Goal: Task Accomplishment & Management: Complete application form

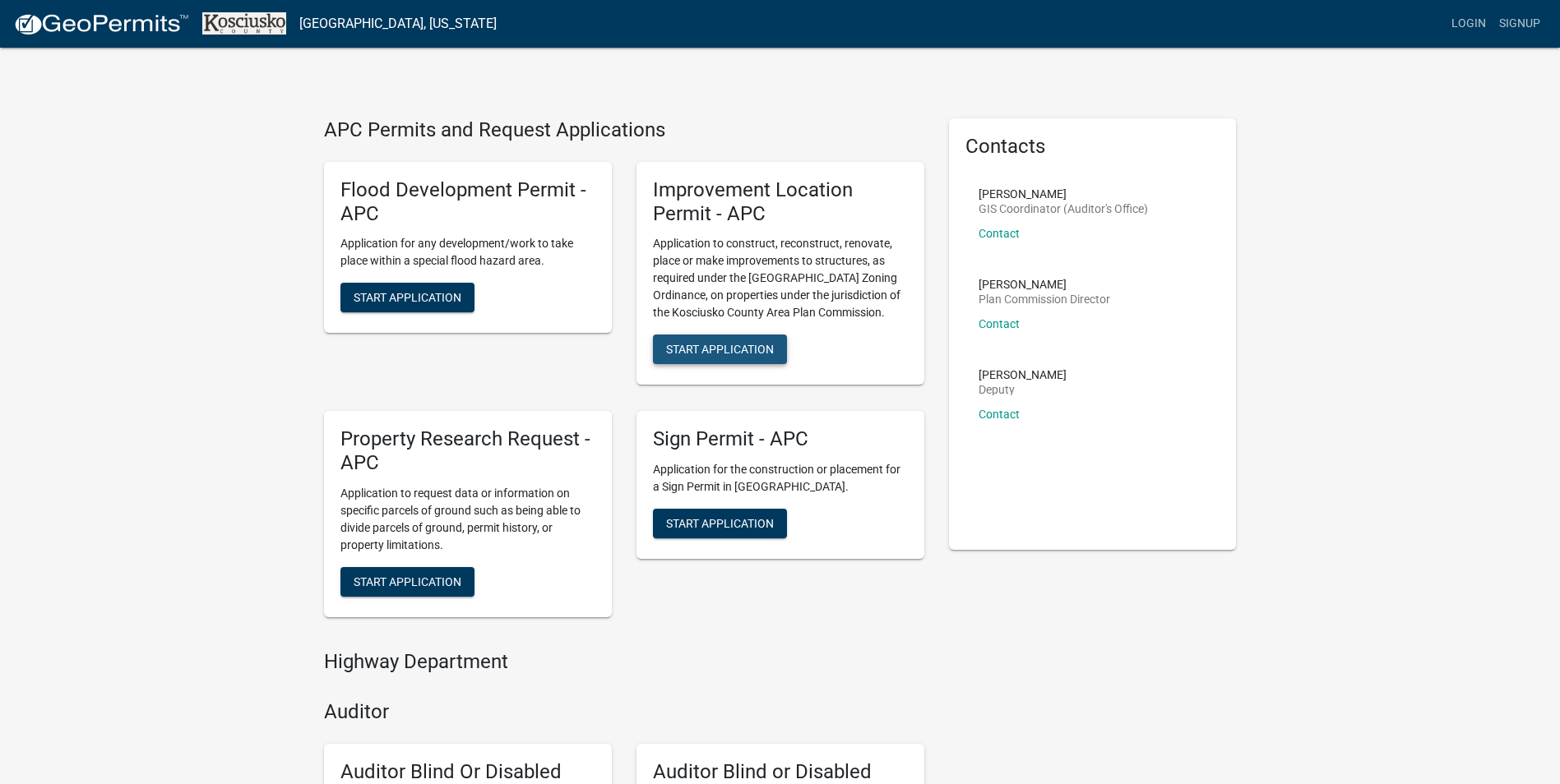
click at [730, 343] on span "Start Application" at bounding box center [720, 350] width 107 height 13
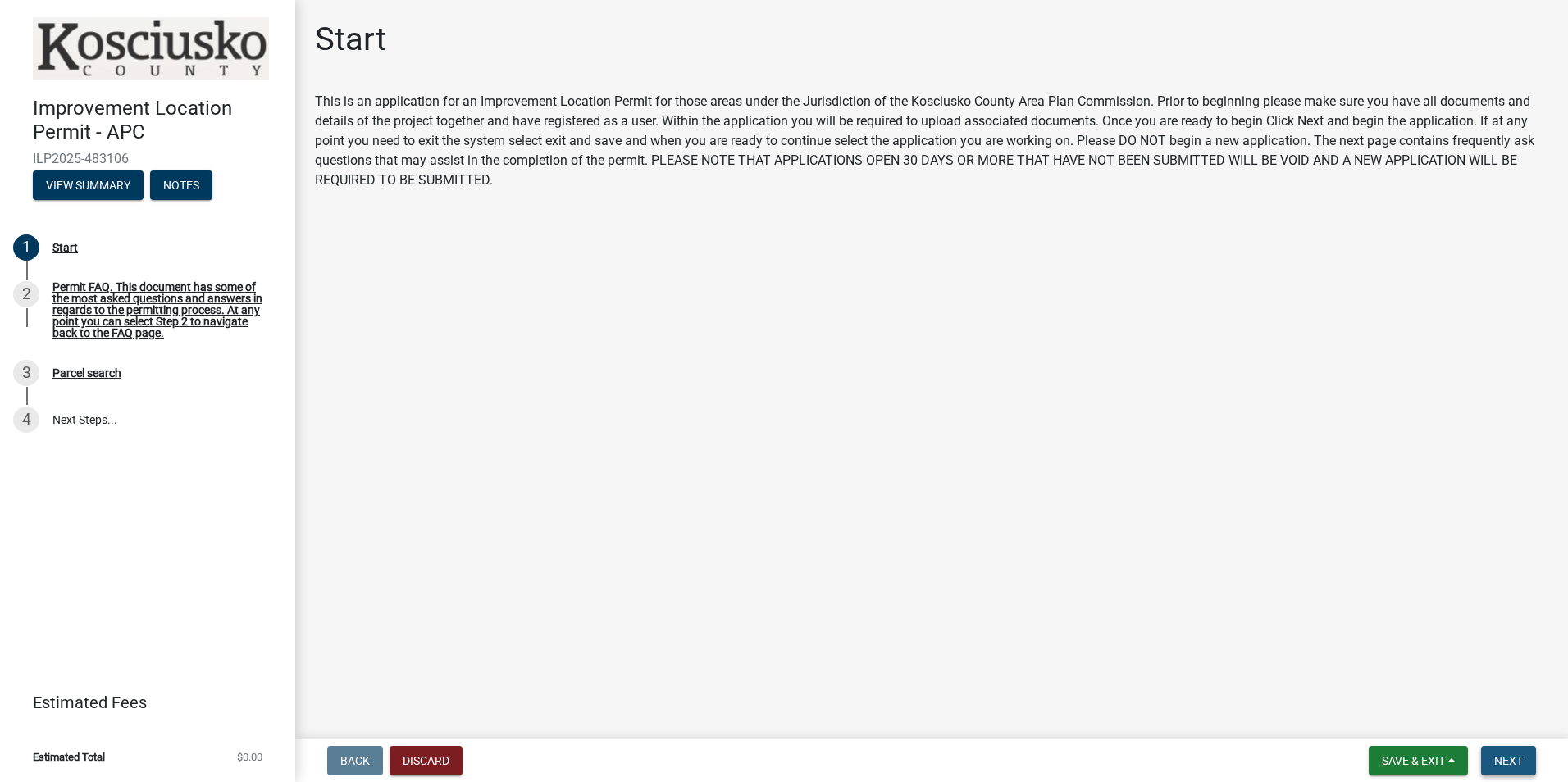
click at [1513, 764] on span "Next" at bounding box center [1509, 761] width 28 height 13
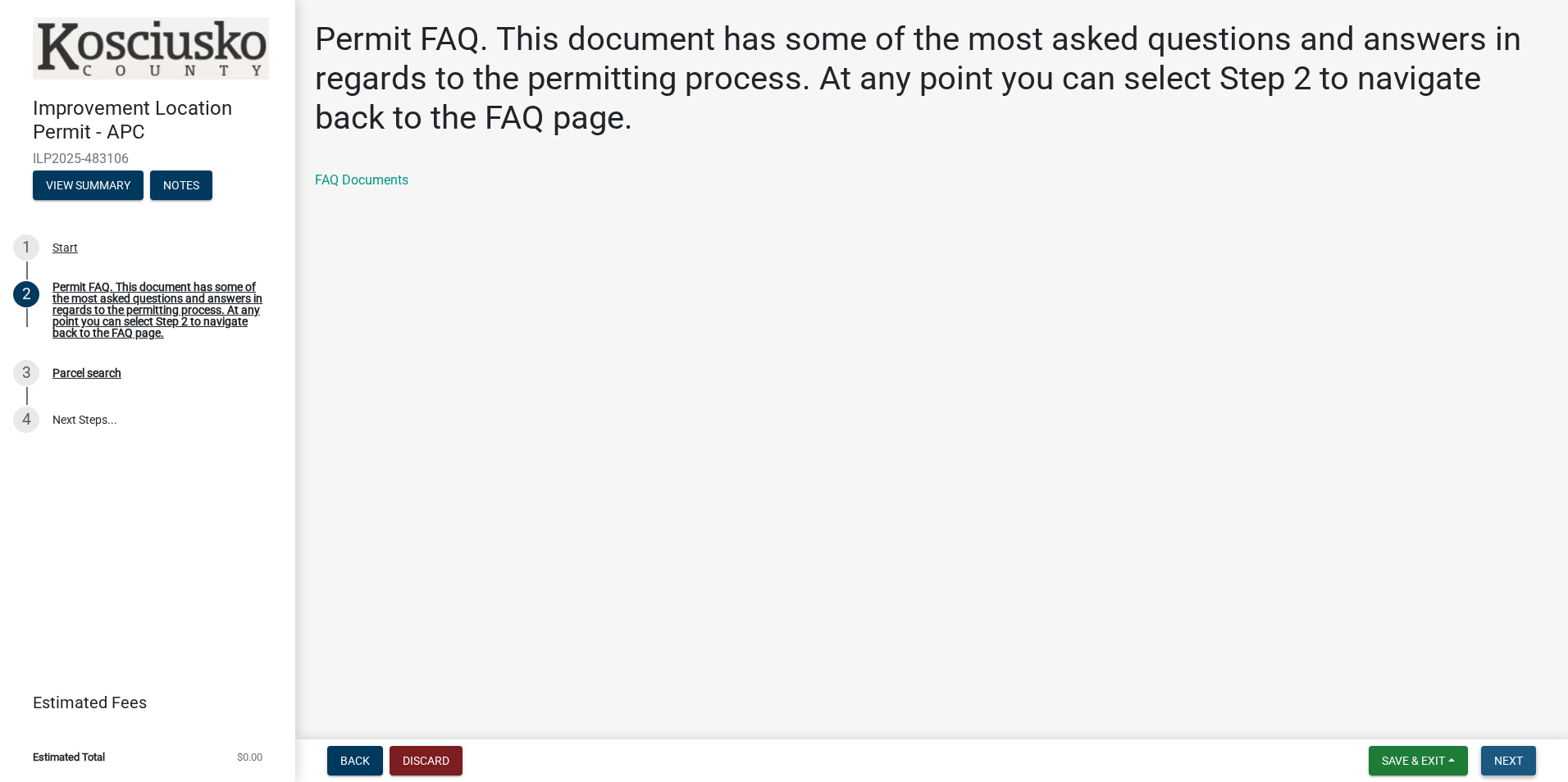
click at [1513, 764] on span "Next" at bounding box center [1509, 761] width 28 height 13
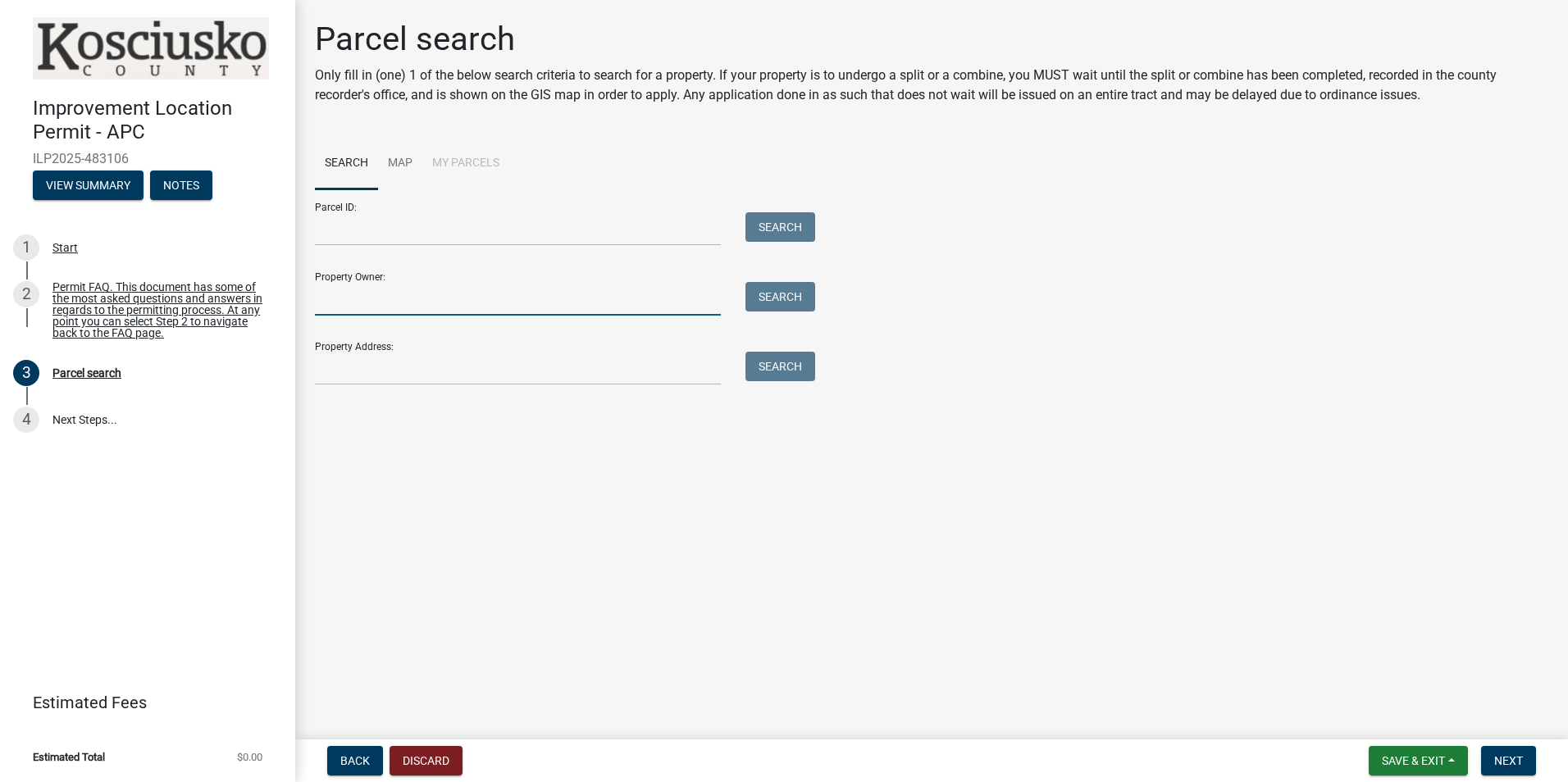
click at [479, 293] on input "Property Owner:" at bounding box center [517, 299] width 406 height 33
type input "[PERSON_NAME]"
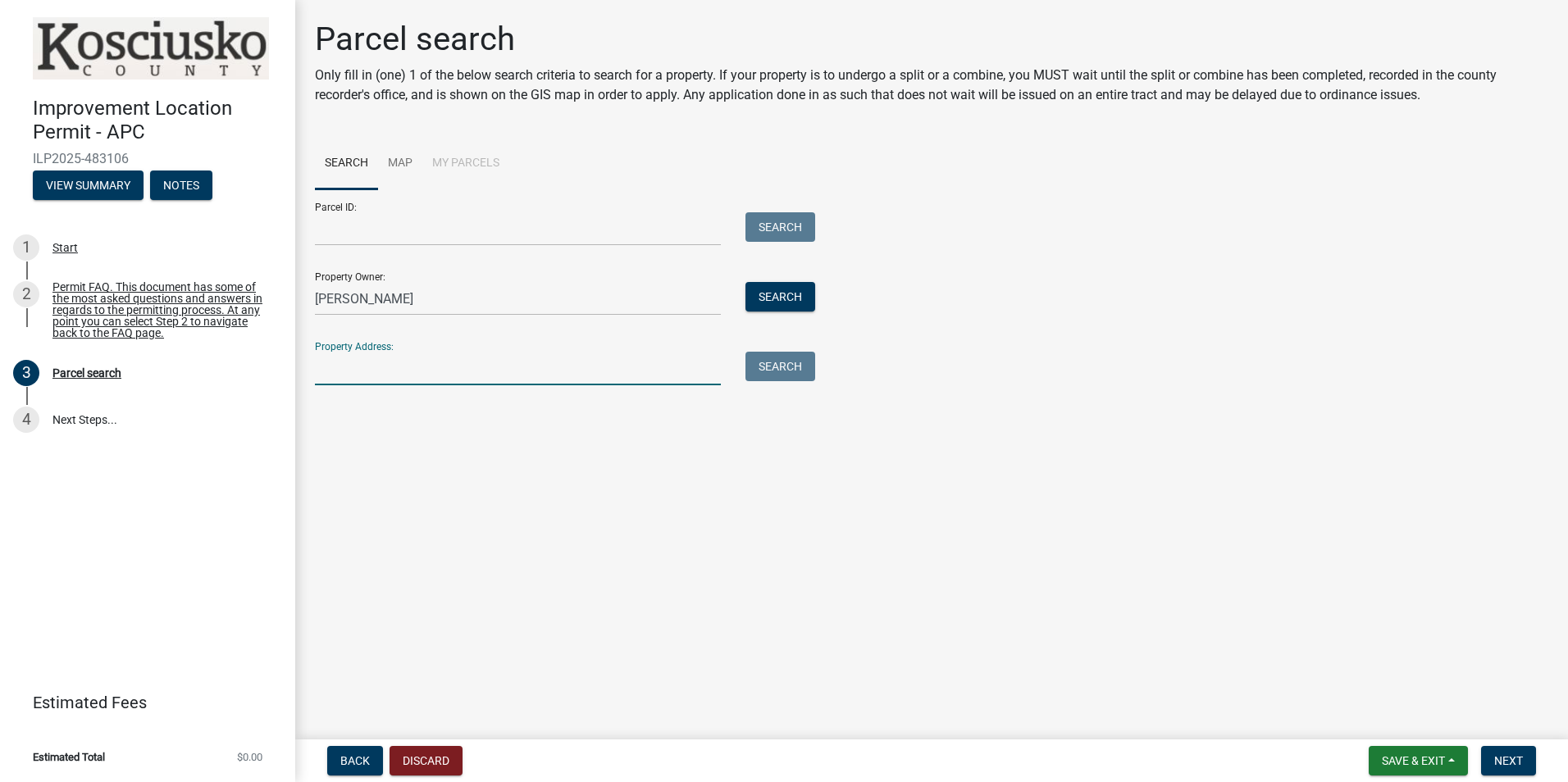
click at [468, 369] on input "Property Address:" at bounding box center [517, 369] width 406 height 33
type input "[STREET_ADDRESS]"
click at [777, 364] on button "Search" at bounding box center [780, 366] width 69 height 29
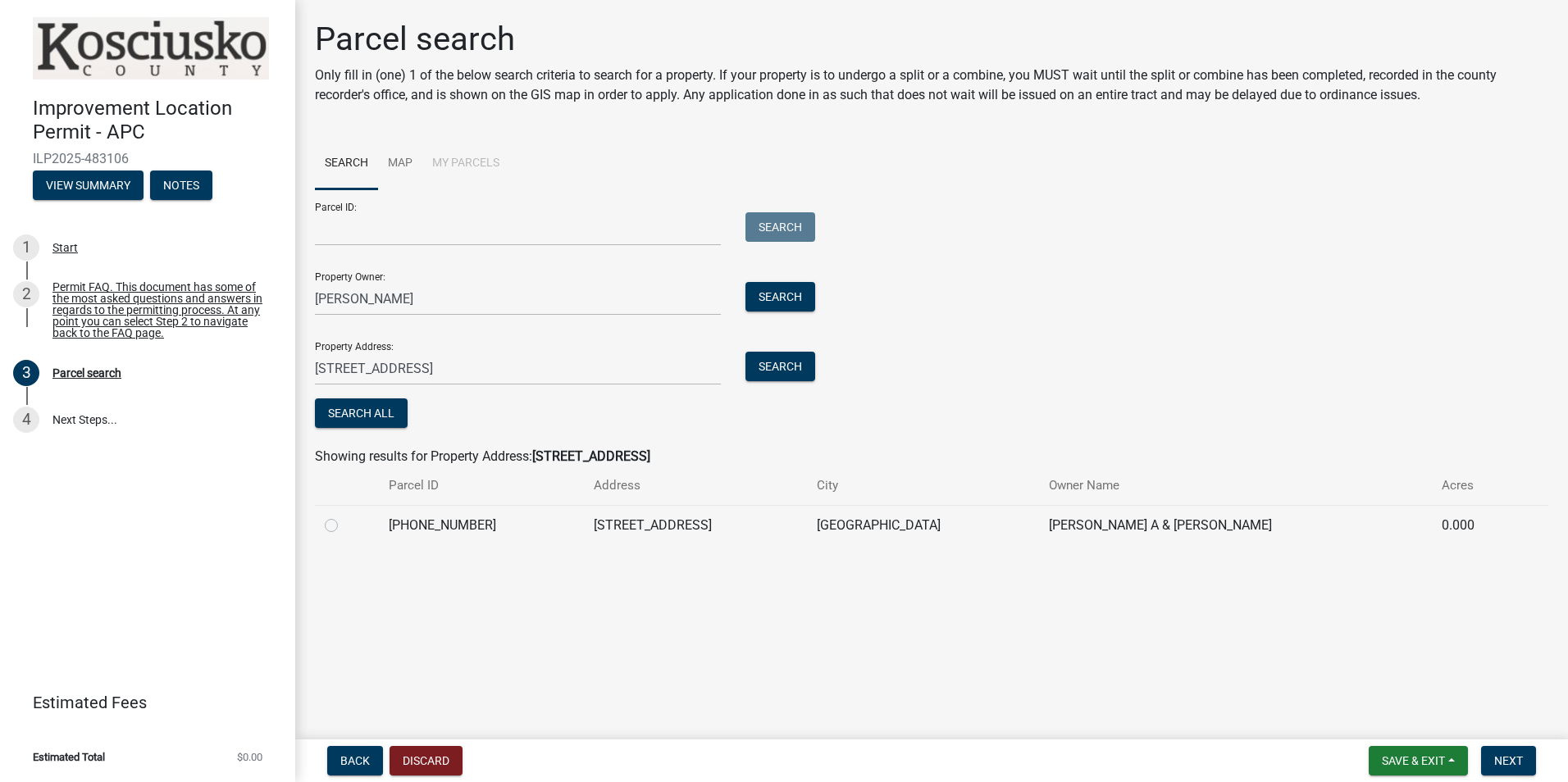
click at [345, 516] on label at bounding box center [345, 516] width 0 height 0
click at [345, 526] on input "radio" at bounding box center [350, 521] width 11 height 11
radio input "true"
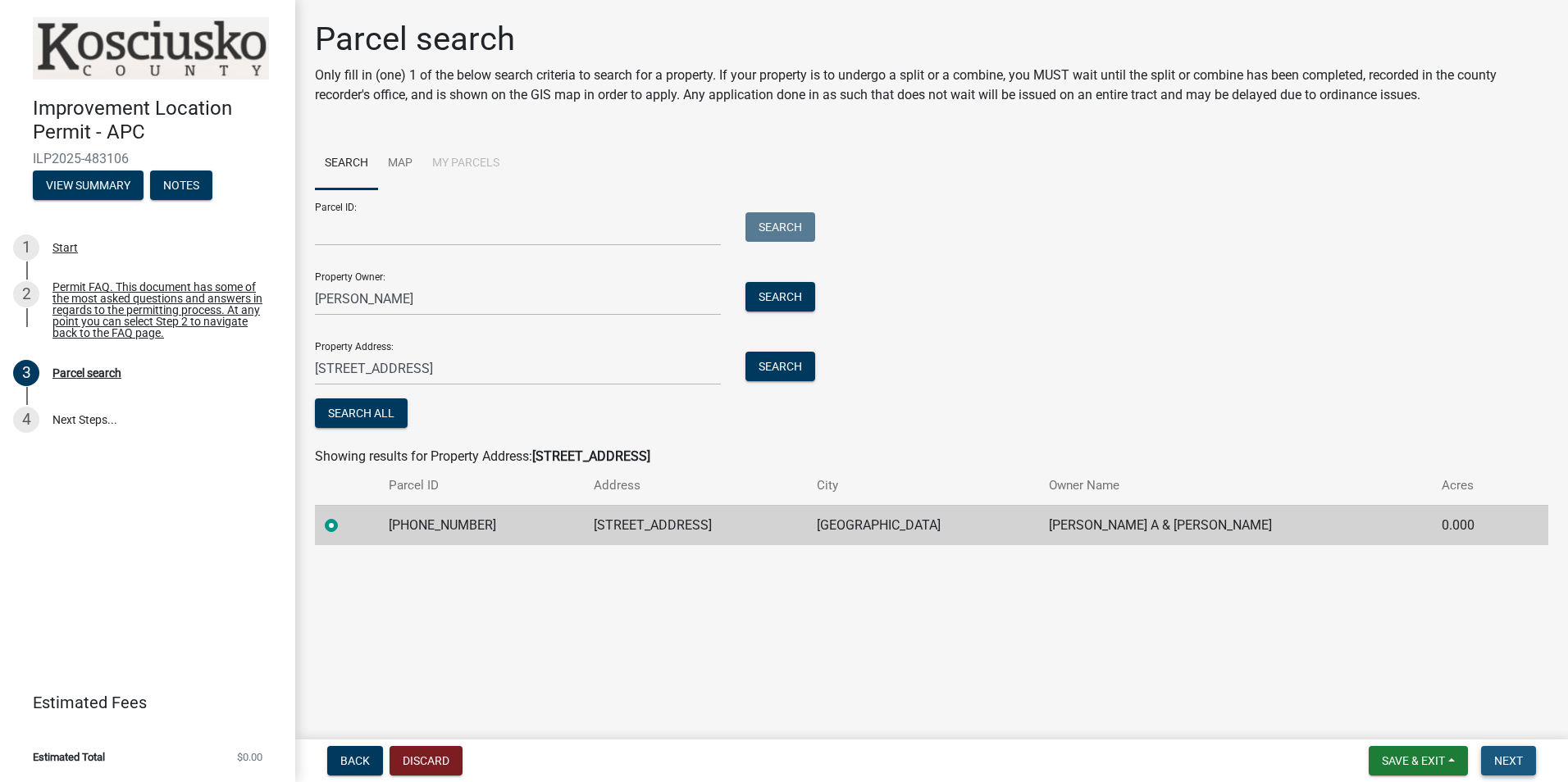
click at [1511, 756] on span "Next" at bounding box center [1509, 761] width 28 height 13
